Goal: Find specific page/section: Find specific page/section

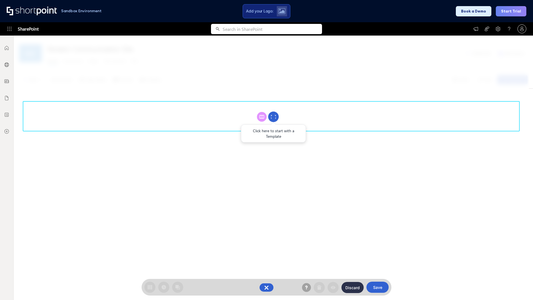
click at [273, 117] on circle at bounding box center [273, 117] width 11 height 11
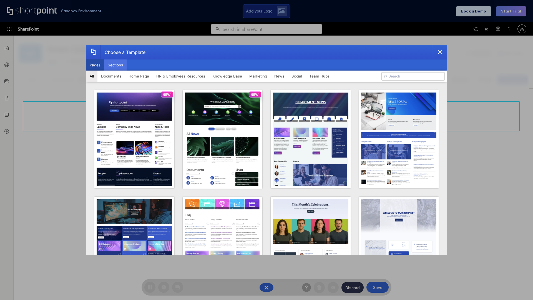
click at [115, 65] on button "Sections" at bounding box center [115, 64] width 22 height 11
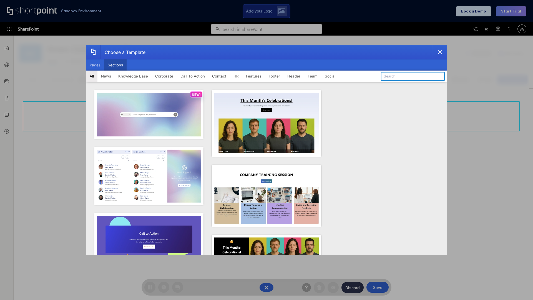
type input "Contact Us 2"
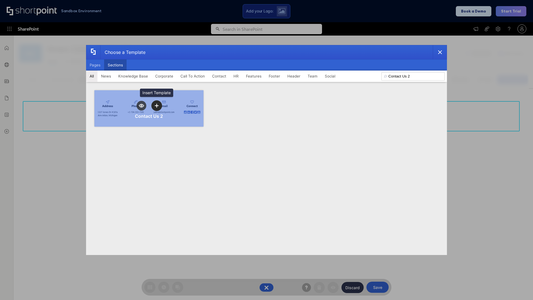
click at [156, 105] on icon "template selector" at bounding box center [157, 105] width 4 height 4
